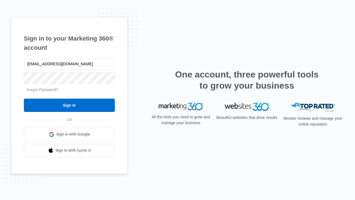
type input "[EMAIL_ADDRESS][DOMAIN_NAME]"
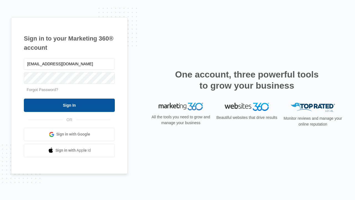
click at [69, 105] on input "Sign In" at bounding box center [69, 104] width 91 height 13
